Goal: Information Seeking & Learning: Learn about a topic

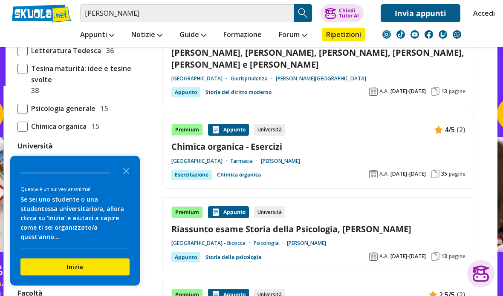
scroll to position [274, 0]
click at [21, 121] on label "Chimica organica 15" at bounding box center [78, 126] width 123 height 11
click at [17, 127] on input "Chimica organica 15" at bounding box center [17, 127] width 0 height 0
checkbox input "true"
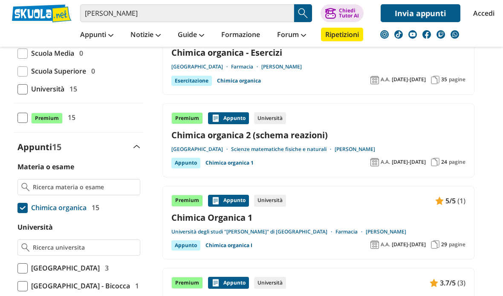
scroll to position [118, 0]
click at [24, 212] on span at bounding box center [22, 208] width 10 height 10
click at [17, 208] on input "Chimica organica 15" at bounding box center [17, 208] width 0 height 0
checkbox input "false"
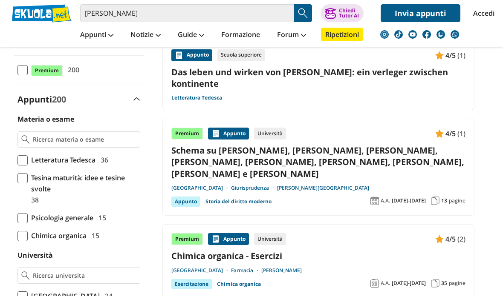
scroll to position [168, 0]
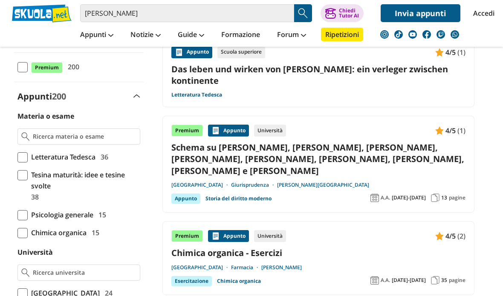
click at [23, 216] on span at bounding box center [22, 215] width 10 height 10
click at [17, 215] on input "Psicologia generale 15" at bounding box center [17, 215] width 0 height 0
checkbox input "true"
